Goal: Transaction & Acquisition: Purchase product/service

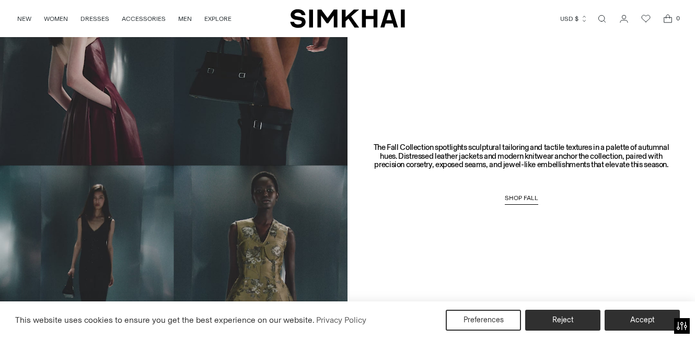
scroll to position [768, 0]
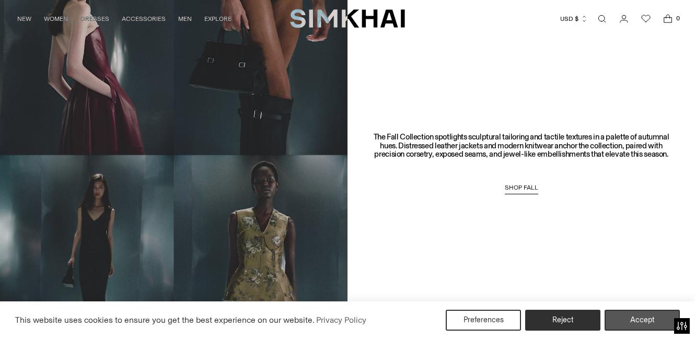
click at [632, 320] on button "Accept" at bounding box center [642, 320] width 75 height 21
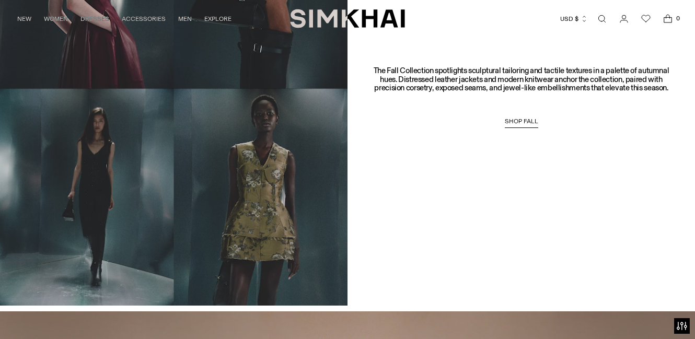
scroll to position [681, 0]
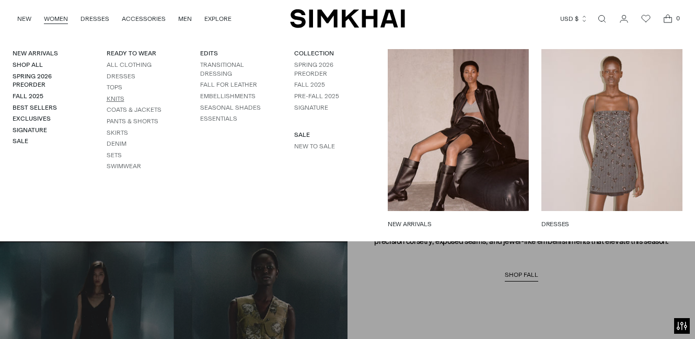
click at [119, 95] on link "Knits" at bounding box center [116, 98] width 18 height 7
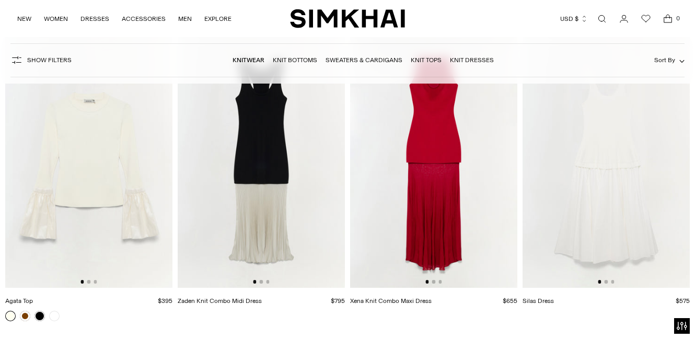
scroll to position [5956, 0]
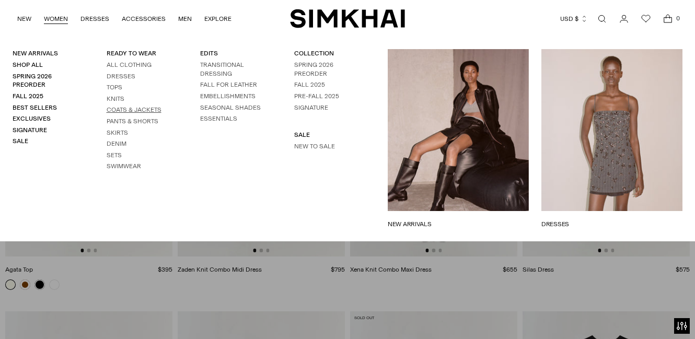
click at [126, 107] on link "Coats & Jackets" at bounding box center [134, 109] width 55 height 7
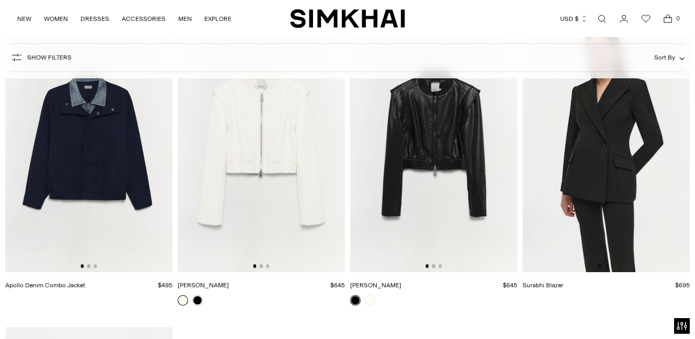
scroll to position [1951, 0]
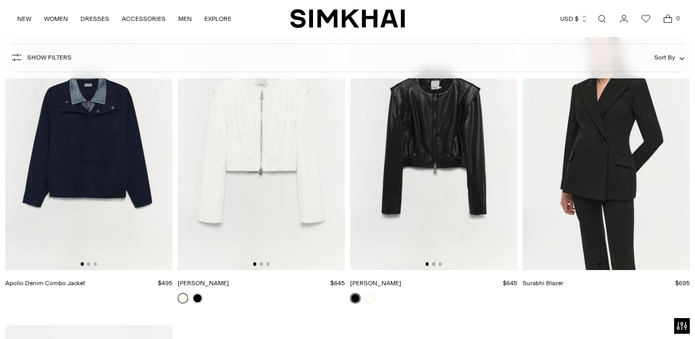
click at [440, 164] on img at bounding box center [433, 144] width 167 height 251
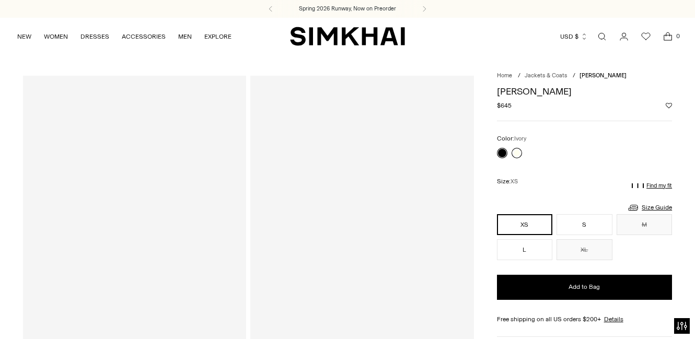
click at [519, 150] on link at bounding box center [517, 153] width 10 height 10
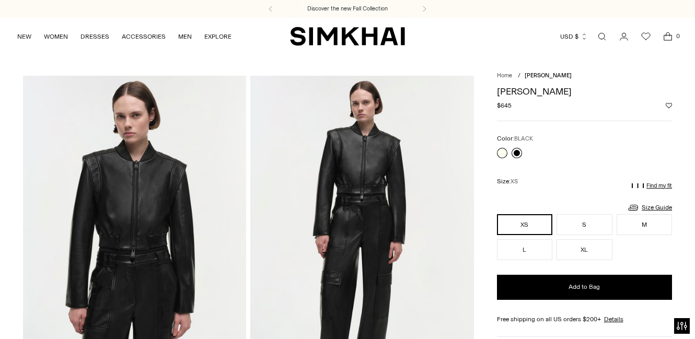
click at [516, 154] on link at bounding box center [517, 153] width 10 height 10
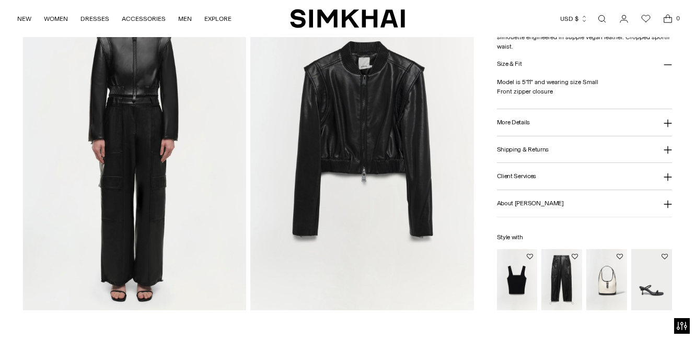
scroll to position [784, 0]
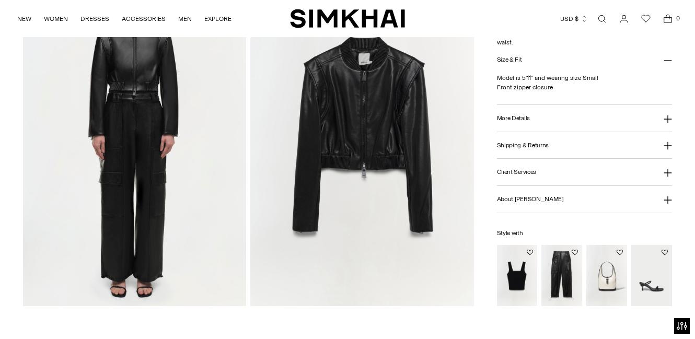
click at [0, 0] on img "Sofia Pant" at bounding box center [0, 0] width 0 height 0
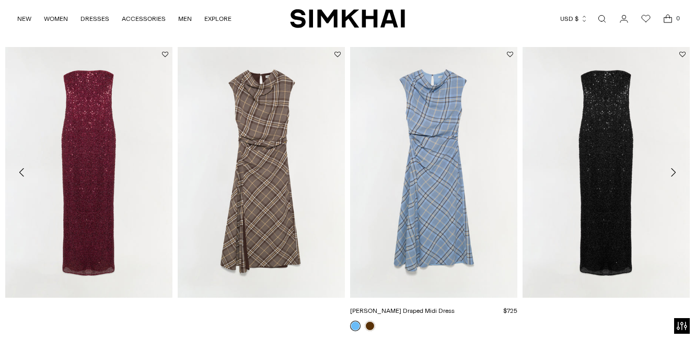
scroll to position [1419, 0]
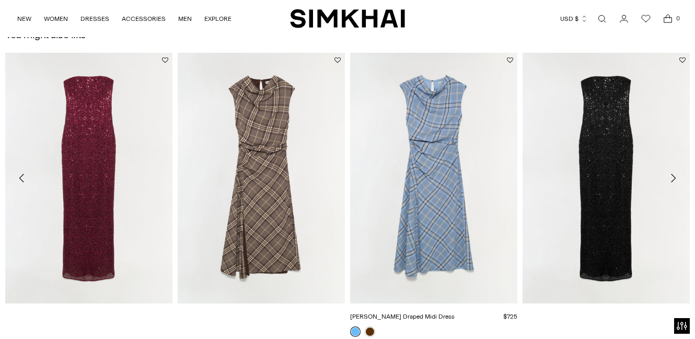
click at [454, 313] on link "[PERSON_NAME] Draped Midi Dress" at bounding box center [402, 316] width 105 height 7
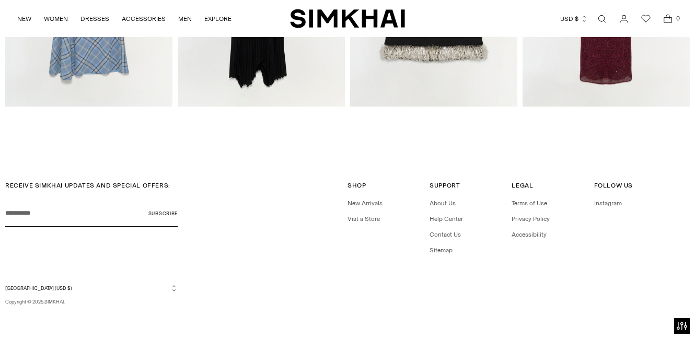
scroll to position [1956, 0]
